Goal: Check status: Check status

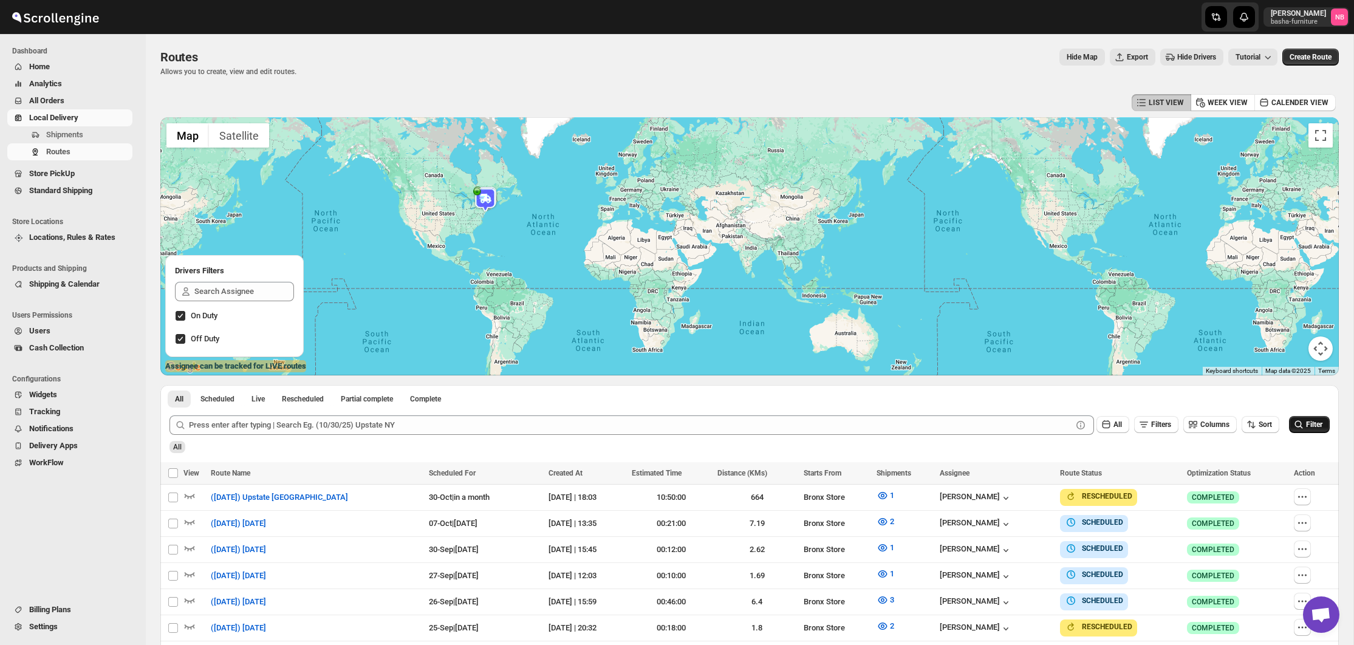
scroll to position [265, 0]
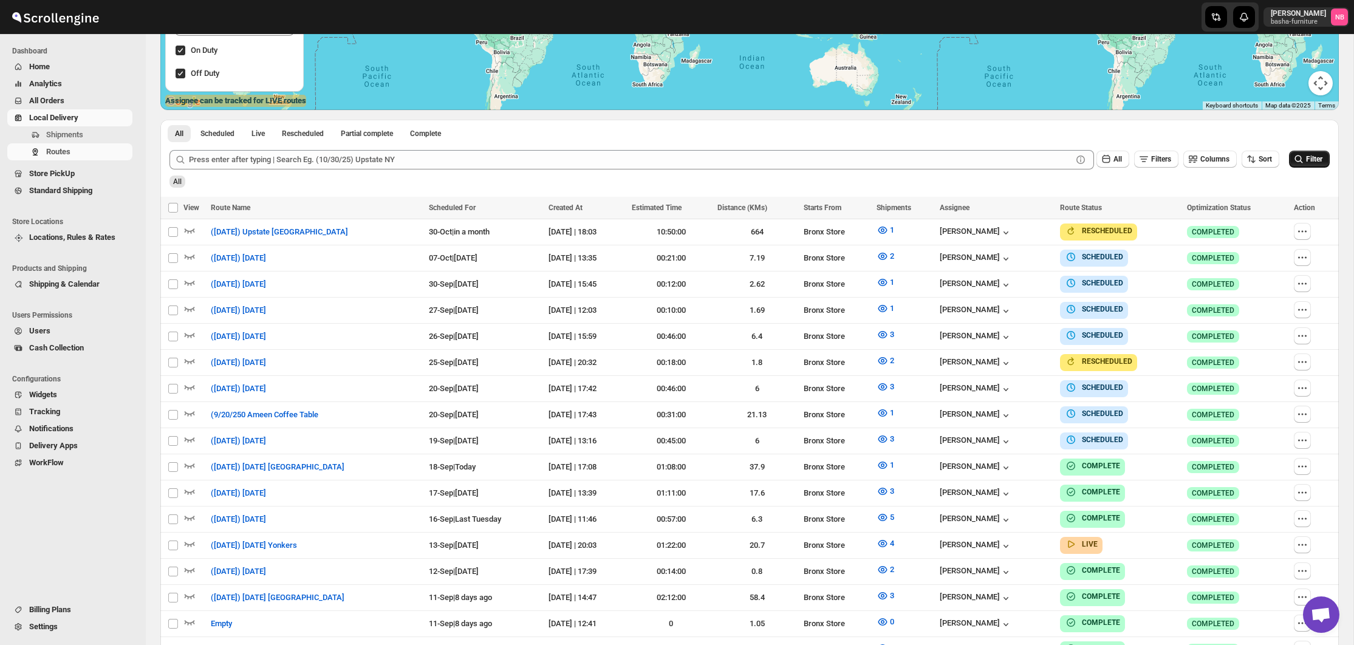
click at [1312, 159] on span "Filter" at bounding box center [1314, 159] width 16 height 9
click at [1312, 157] on span "Filter" at bounding box center [1314, 159] width 16 height 9
click at [647, 0] on div at bounding box center [676, 17] width 291 height 34
click at [894, 435] on span "3" at bounding box center [892, 438] width 4 height 9
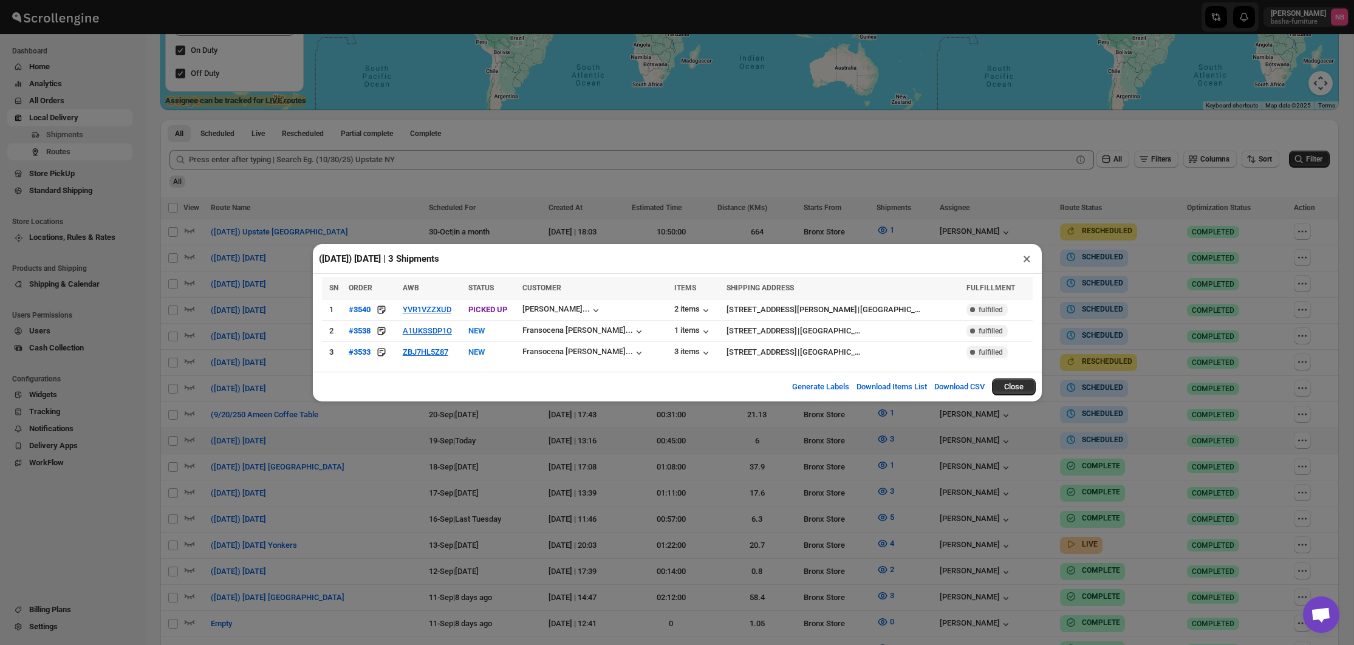
click at [478, 415] on div "([DATE]) [DATE] | 3 Shipments × SN ORDER AWB STATUS CUSTOMER ITEMS SHIPPING ADD…" at bounding box center [677, 322] width 1354 height 645
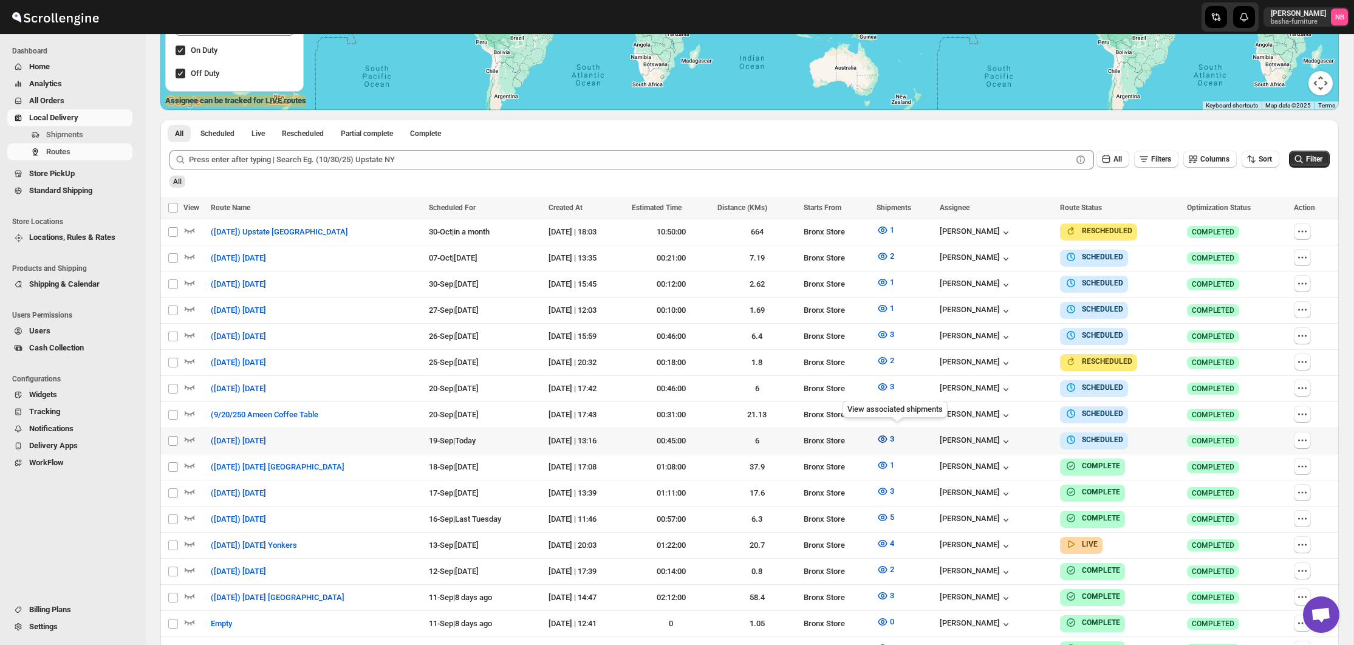
click at [901, 440] on button "3" at bounding box center [885, 438] width 32 height 19
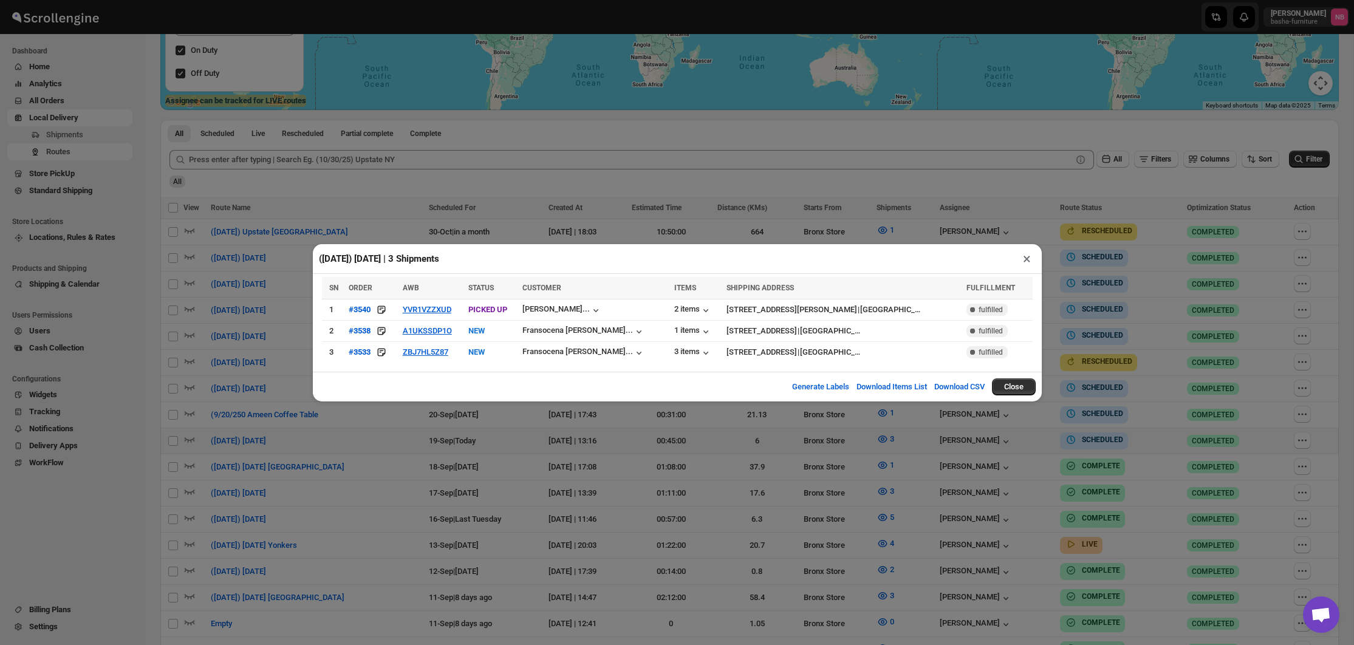
click at [601, 482] on div "([DATE]) [DATE] | 3 Shipments × SN ORDER AWB STATUS CUSTOMER ITEMS SHIPPING ADD…" at bounding box center [677, 322] width 1354 height 645
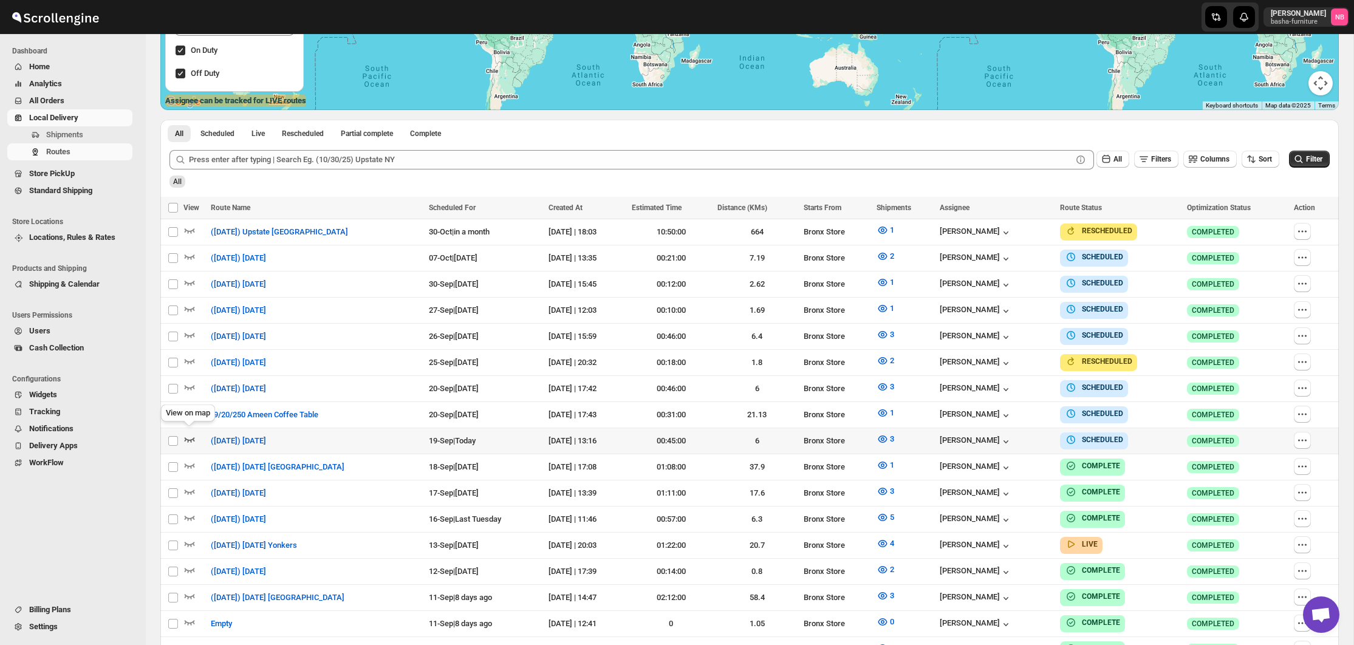
click at [193, 437] on icon "button" at bounding box center [190, 439] width 10 height 5
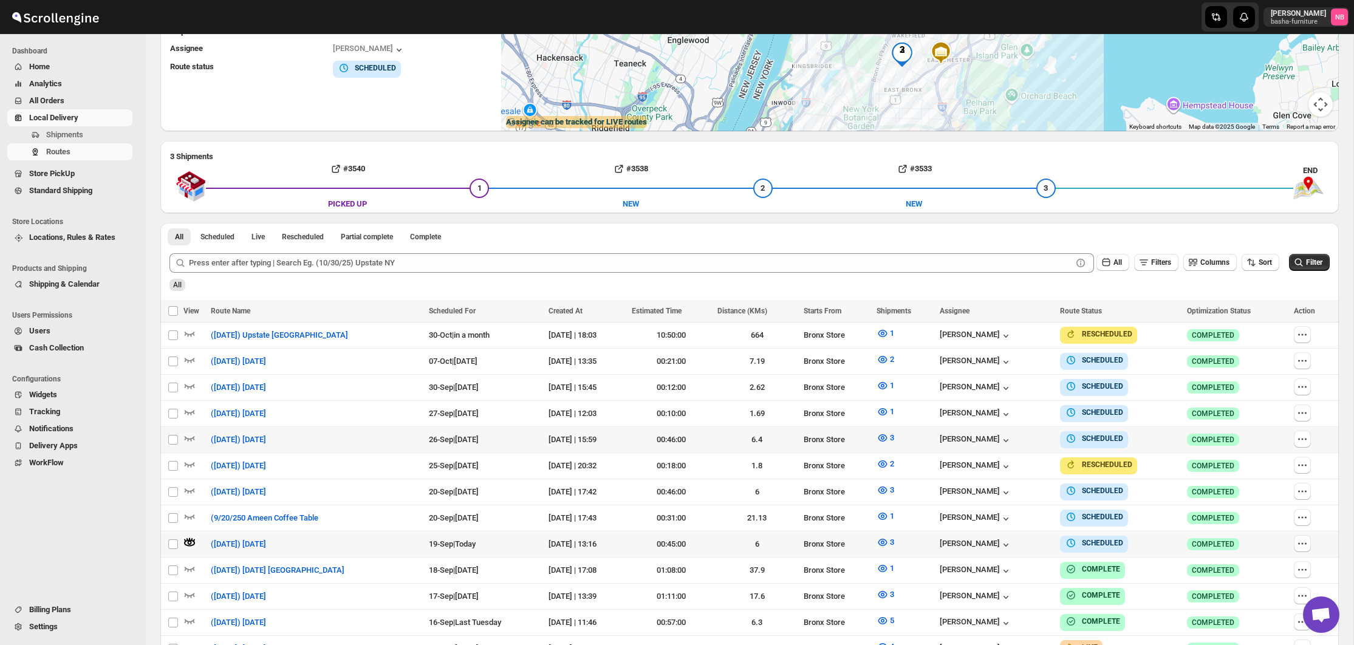
scroll to position [199, 0]
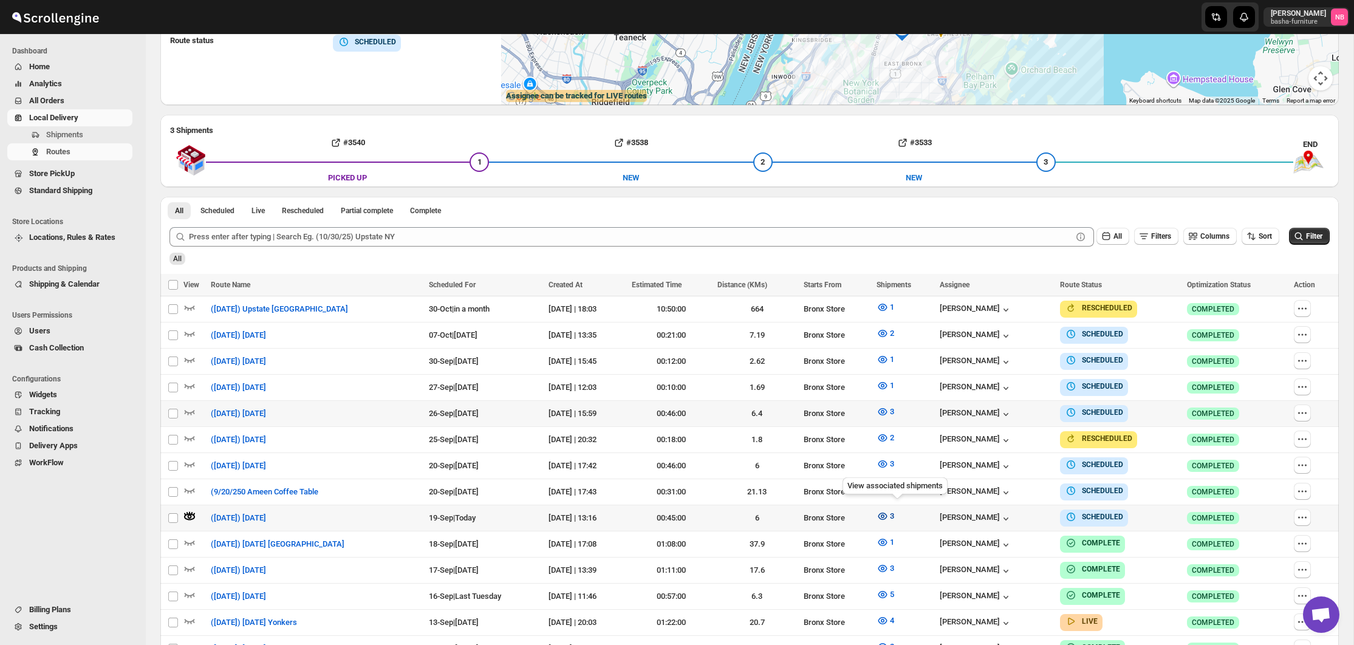
click at [888, 510] on icon "button" at bounding box center [882, 516] width 12 height 12
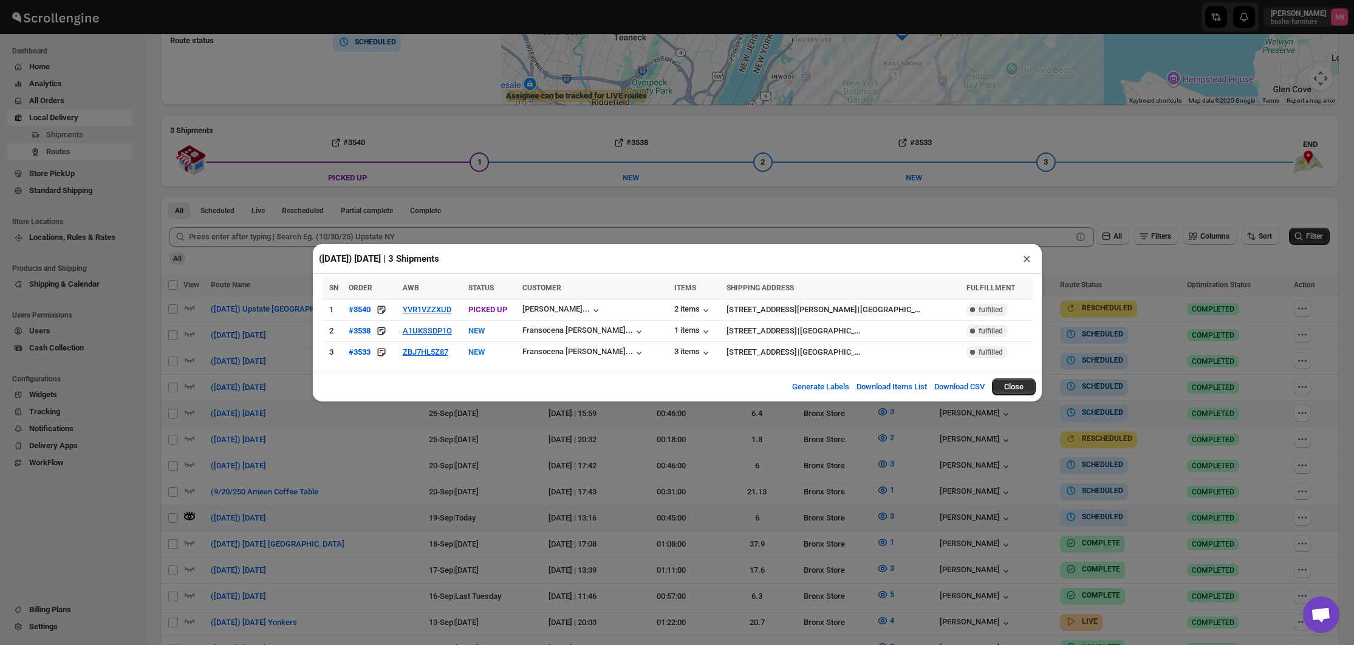
click at [598, 445] on div "([DATE]) [DATE] | 3 Shipments × SN ORDER AWB STATUS CUSTOMER ITEMS SHIPPING ADD…" at bounding box center [677, 322] width 1354 height 645
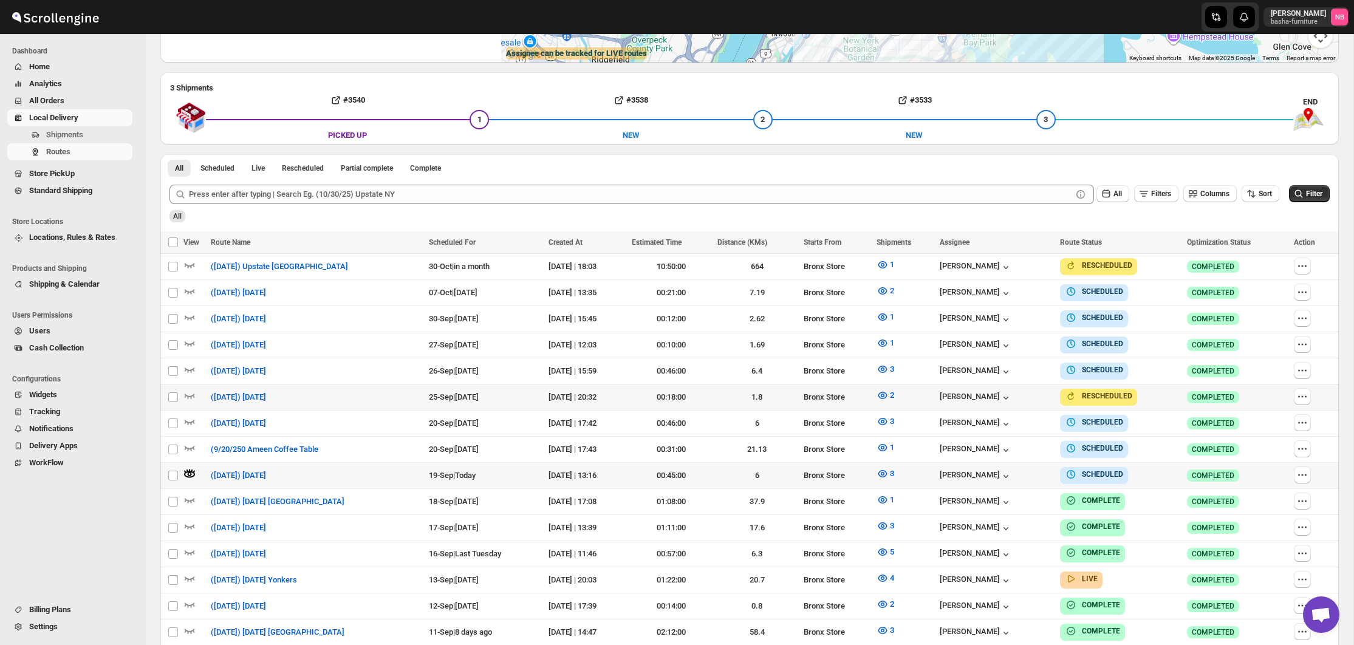
scroll to position [307, 0]
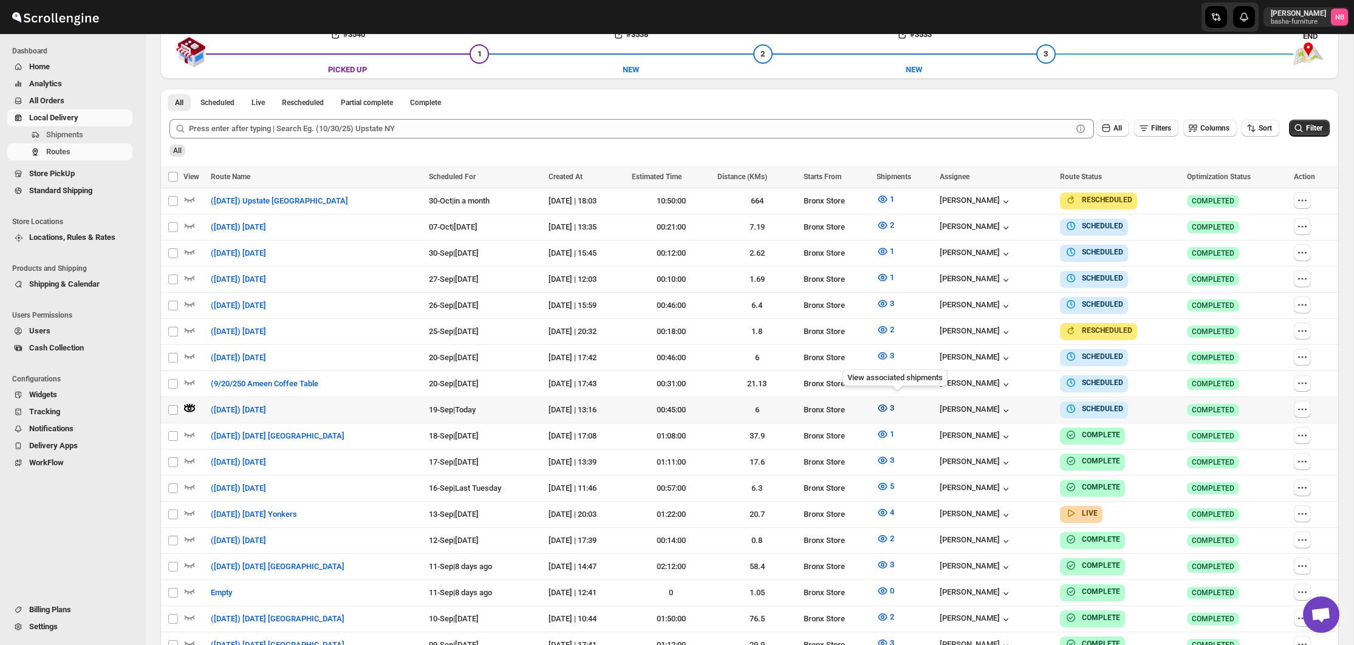
click at [888, 402] on icon "button" at bounding box center [882, 408] width 12 height 12
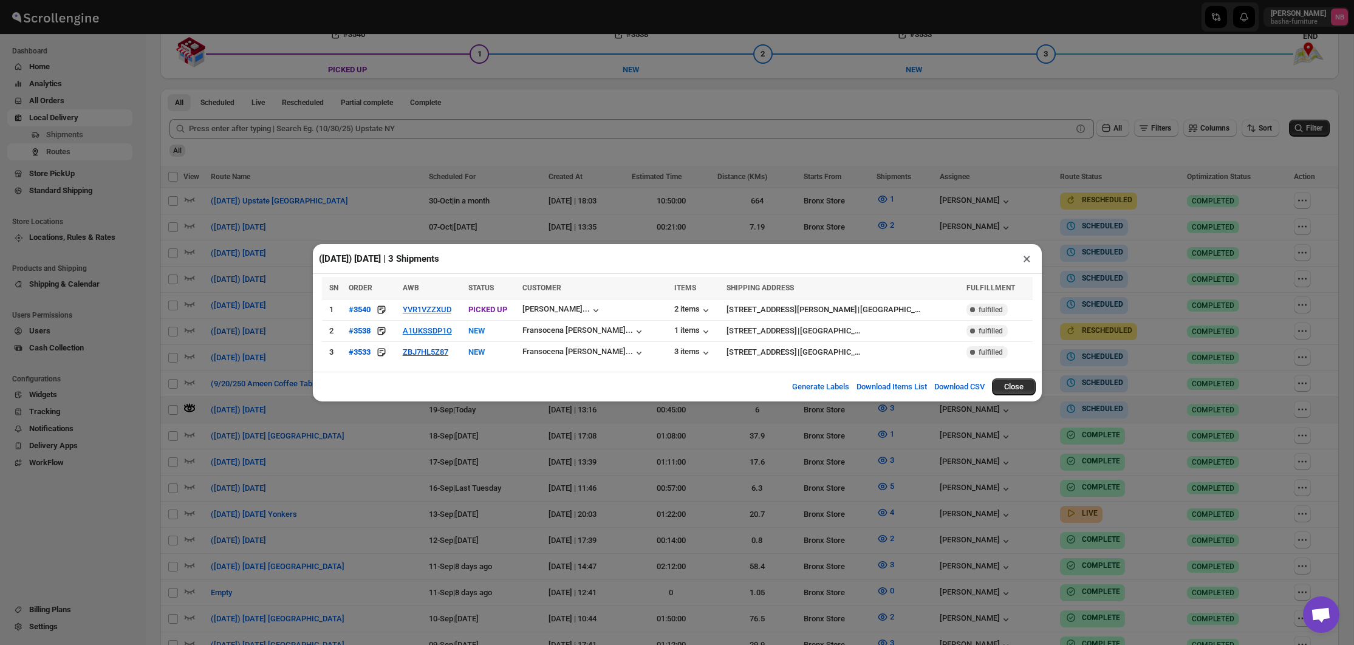
drag, startPoint x: 426, startPoint y: 438, endPoint x: 469, endPoint y: 387, distance: 66.8
click at [426, 438] on div "([DATE]) [DATE] | 3 Shipments × SN ORDER AWB STATUS CUSTOMER ITEMS SHIPPING ADD…" at bounding box center [677, 322] width 1354 height 645
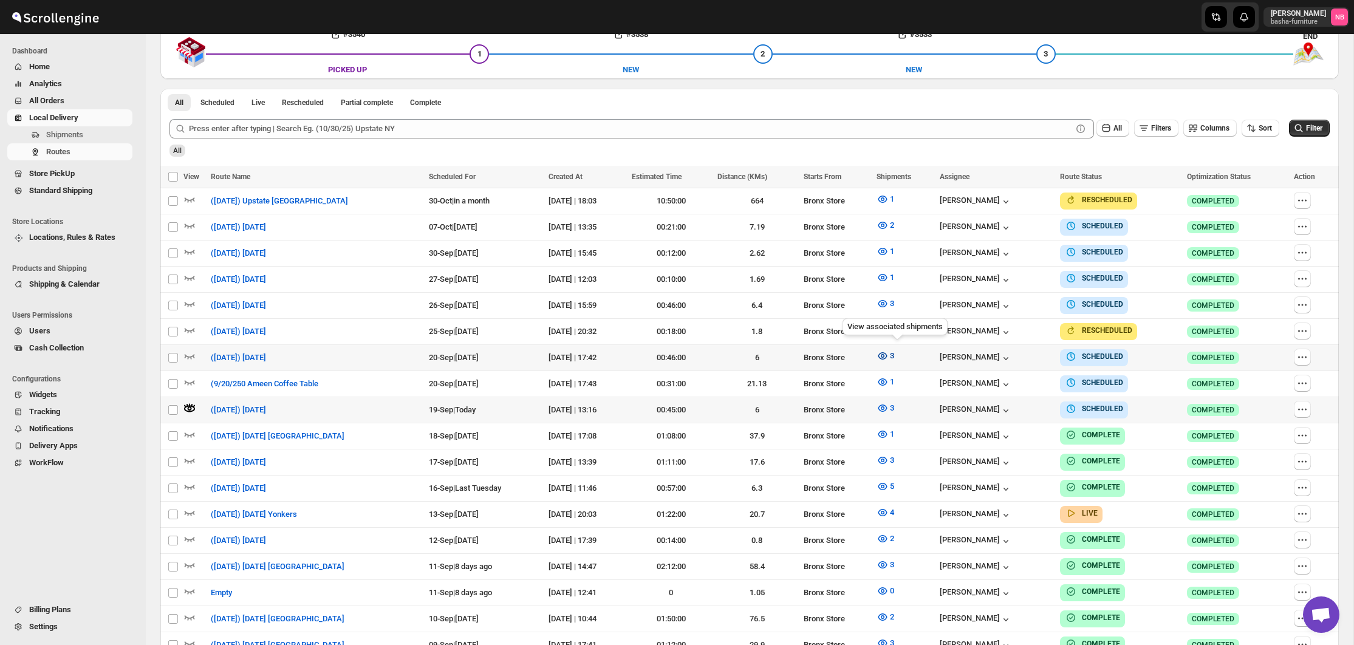
click at [888, 353] on icon "button" at bounding box center [882, 356] width 12 height 12
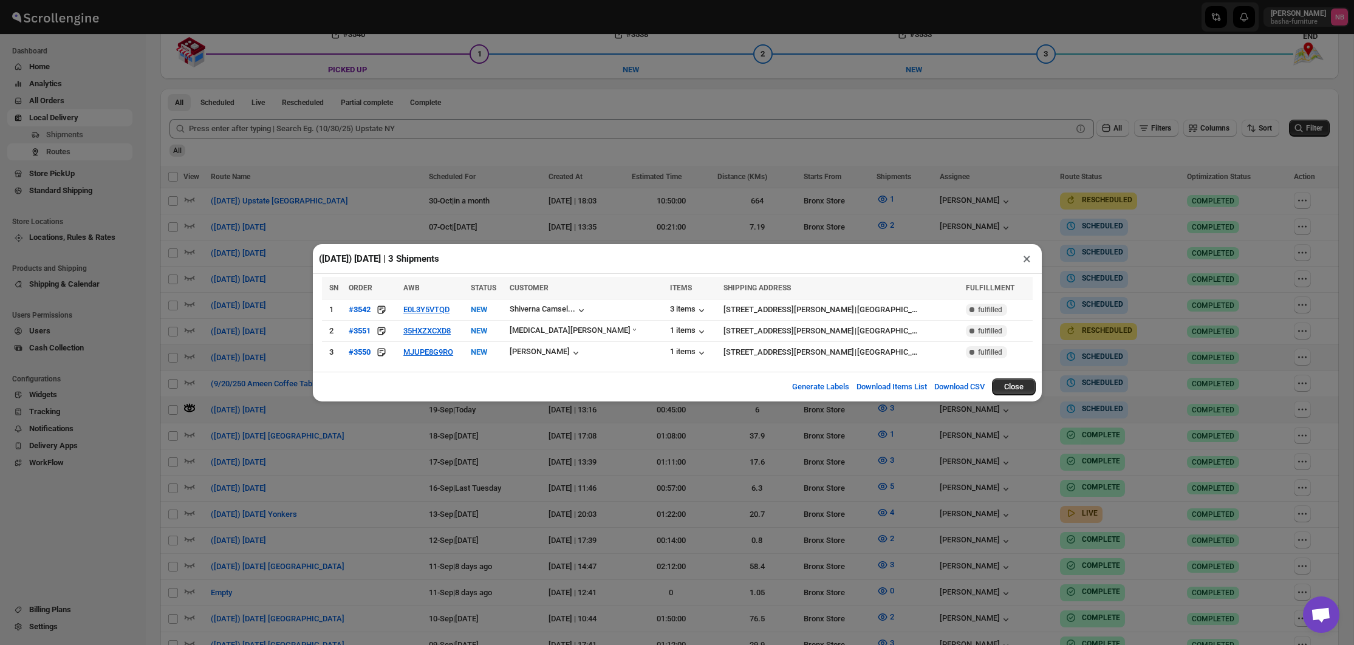
click at [483, 572] on div "([DATE]) [DATE] | 3 Shipments × SN ORDER AWB STATUS CUSTOMER ITEMS SHIPPING ADD…" at bounding box center [677, 322] width 1354 height 645
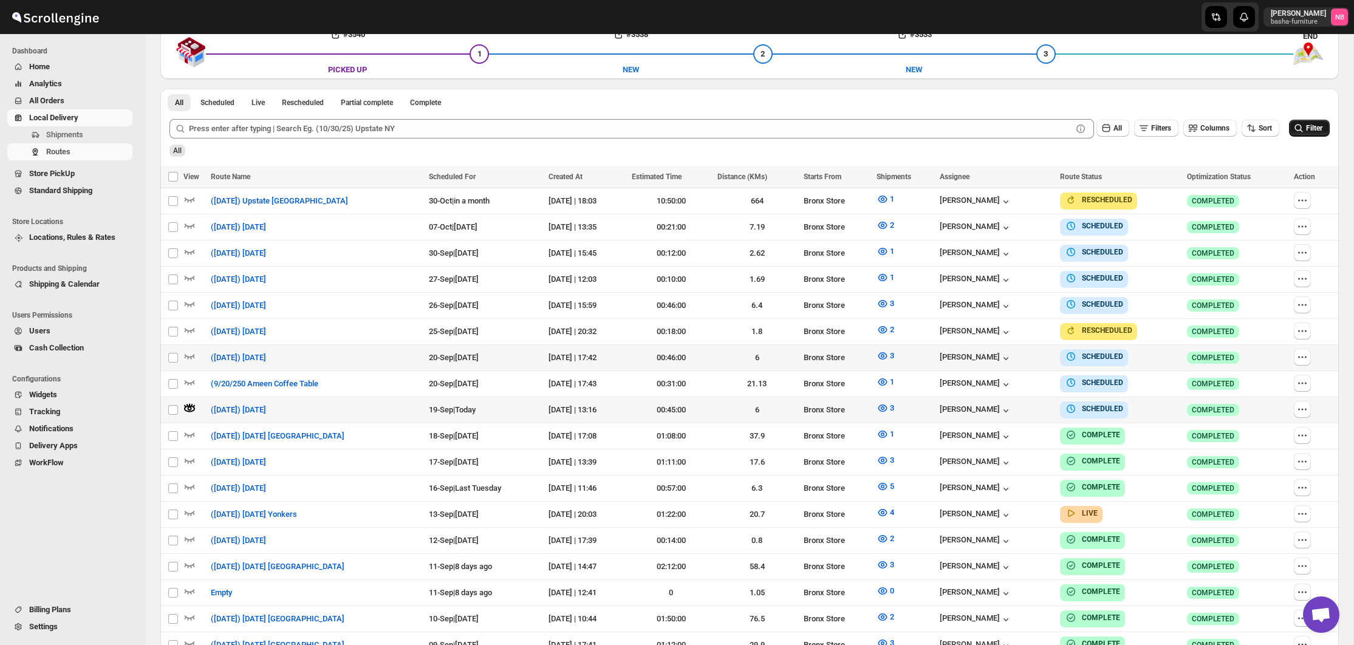
click at [1290, 131] on button "Filter" at bounding box center [1309, 128] width 41 height 17
click at [888, 404] on icon "button" at bounding box center [882, 408] width 12 height 12
